Goal: Use online tool/utility: Utilize a website feature to perform a specific function

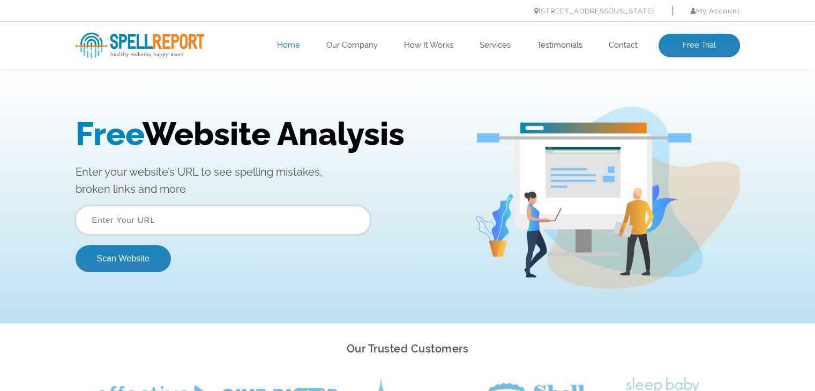
click at [134, 219] on input "text" at bounding box center [223, 220] width 295 height 29
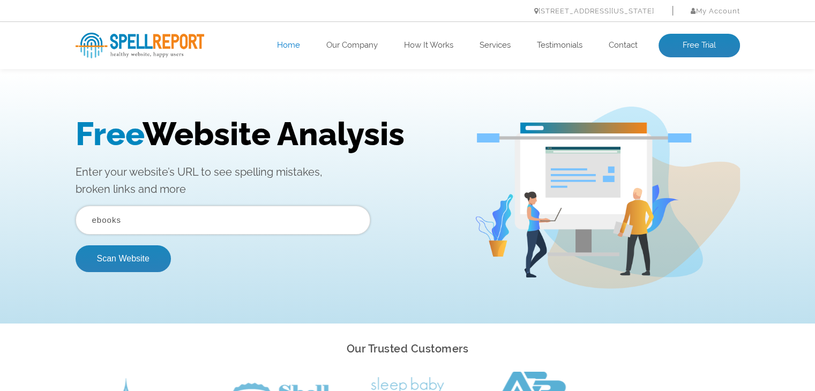
click at [168, 226] on input "ebooks" at bounding box center [223, 220] width 295 height 29
drag, startPoint x: 142, startPoint y: 223, endPoint x: 59, endPoint y: 236, distance: 84.0
click at [59, 236] on div "Free Website Analysis Enter your website’s URL to see spelling mistakes, broken…" at bounding box center [407, 198] width 815 height 252
paste input "https://pixelbooksapp.com/"
type input "https://pixelbooksapp.com/"
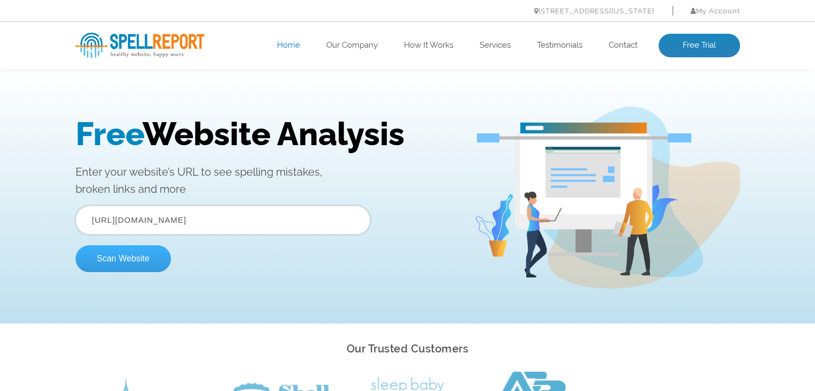
click at [144, 258] on button "Scan Website" at bounding box center [123, 258] width 95 height 27
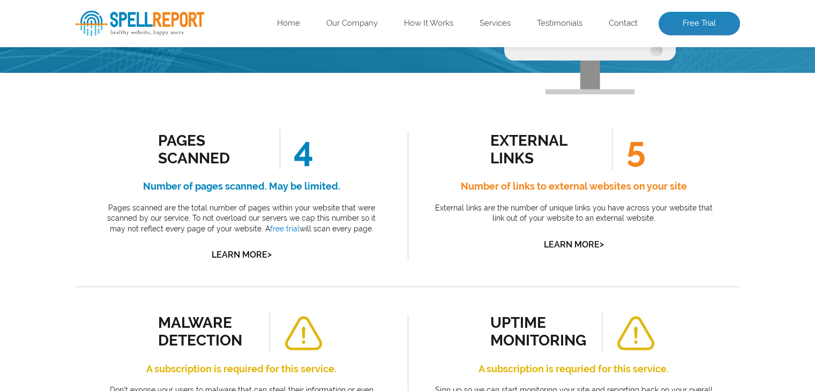
scroll to position [136, 0]
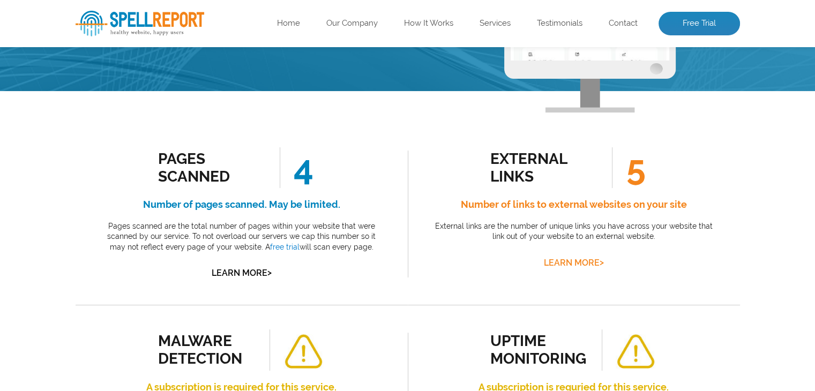
click at [576, 265] on link "Learn More >" at bounding box center [574, 263] width 60 height 10
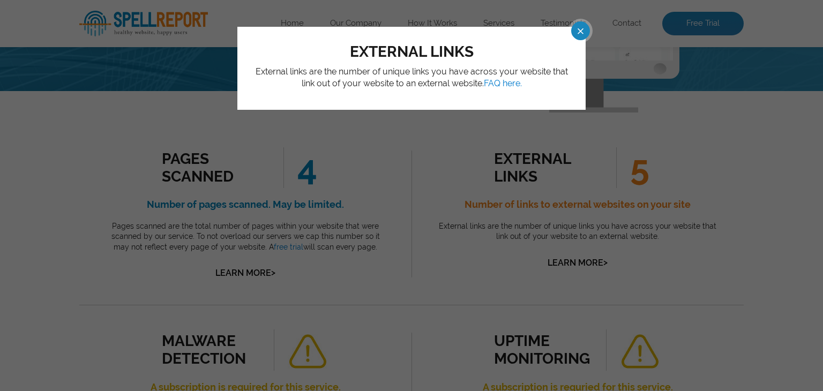
click at [580, 28] on span at bounding box center [571, 30] width 19 height 19
